Goal: Task Accomplishment & Management: Use online tool/utility

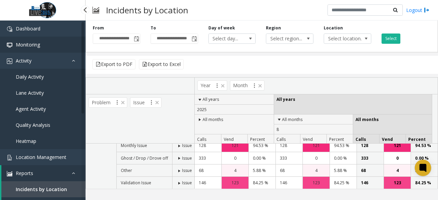
click at [47, 49] on link "Monitoring" at bounding box center [43, 45] width 86 height 16
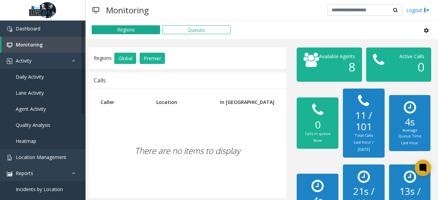
click at [324, 74] on h1 "8" at bounding box center [334, 67] width 41 height 14
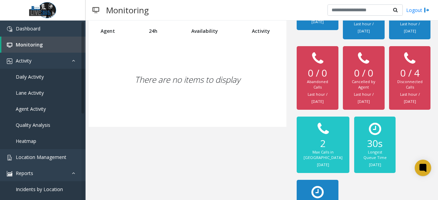
click at [232, 80] on div "There are no items to display" at bounding box center [187, 79] width 184 height 81
click at [232, 81] on div "There are no items to display" at bounding box center [187, 79] width 184 height 81
click at [233, 80] on div "There are no items to display" at bounding box center [187, 79] width 184 height 81
click at [241, 75] on div "There are no items to display" at bounding box center [187, 79] width 184 height 81
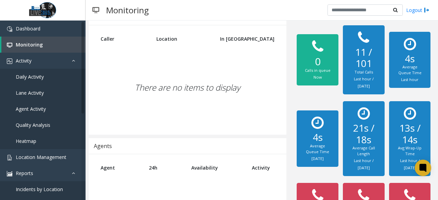
click at [211, 90] on div "There are no items to display" at bounding box center [187, 87] width 184 height 81
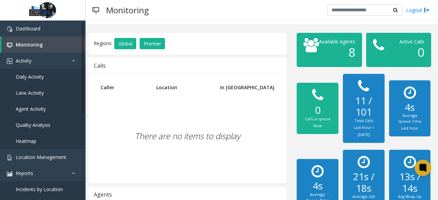
scroll to position [0, 0]
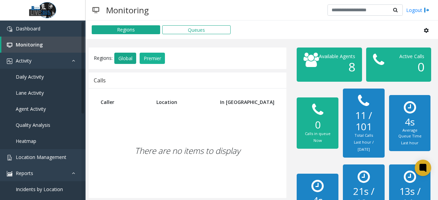
click at [131, 57] on button "Global" at bounding box center [125, 59] width 22 height 12
click at [152, 58] on button "Premier" at bounding box center [152, 59] width 25 height 12
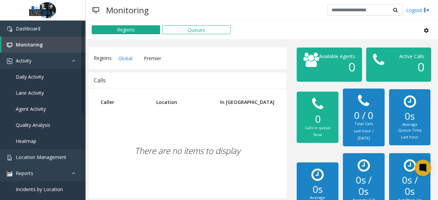
click at [154, 59] on button "Premier" at bounding box center [152, 59] width 25 height 12
click at [130, 58] on button "Global" at bounding box center [125, 59] width 22 height 12
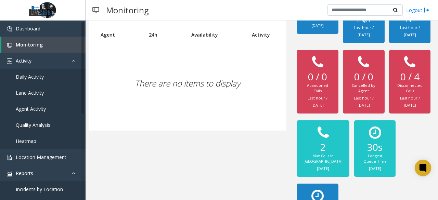
scroll to position [200, 0]
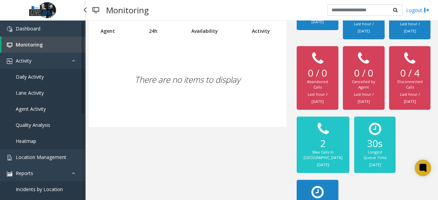
click at [36, 75] on span "Daily Activity" at bounding box center [30, 77] width 28 height 7
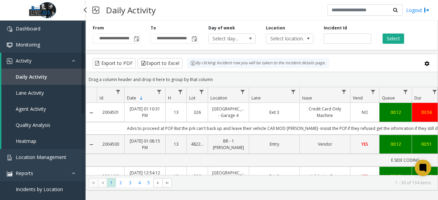
click at [39, 107] on span "Agent Activity" at bounding box center [31, 109] width 30 height 7
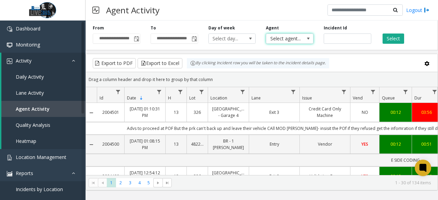
click at [293, 39] on span "Select agent..." at bounding box center [284, 39] width 37 height 10
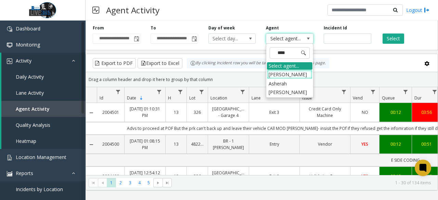
type input "*****"
click at [293, 72] on li "Asherah [PERSON_NAME]" at bounding box center [290, 79] width 46 height 18
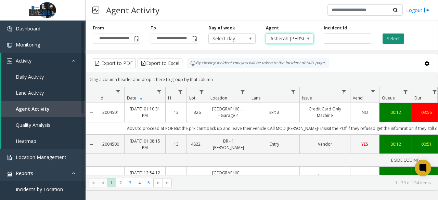
click at [401, 35] on button "Select" at bounding box center [394, 39] width 22 height 10
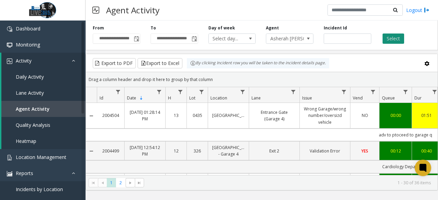
click at [394, 35] on button "Select" at bounding box center [394, 39] width 22 height 10
click at [300, 37] on span "Asherah [PERSON_NAME]" at bounding box center [284, 39] width 37 height 10
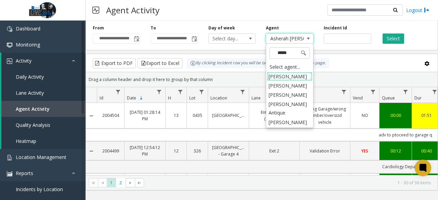
type input "******"
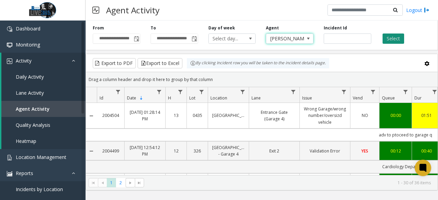
click at [398, 39] on button "Select" at bounding box center [394, 39] width 22 height 10
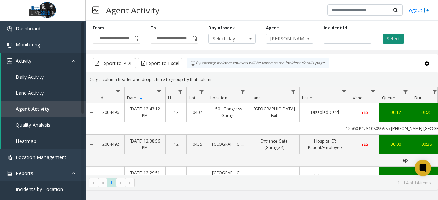
click at [396, 38] on button "Select" at bounding box center [394, 39] width 22 height 10
